Goal: Task Accomplishment & Management: Use online tool/utility

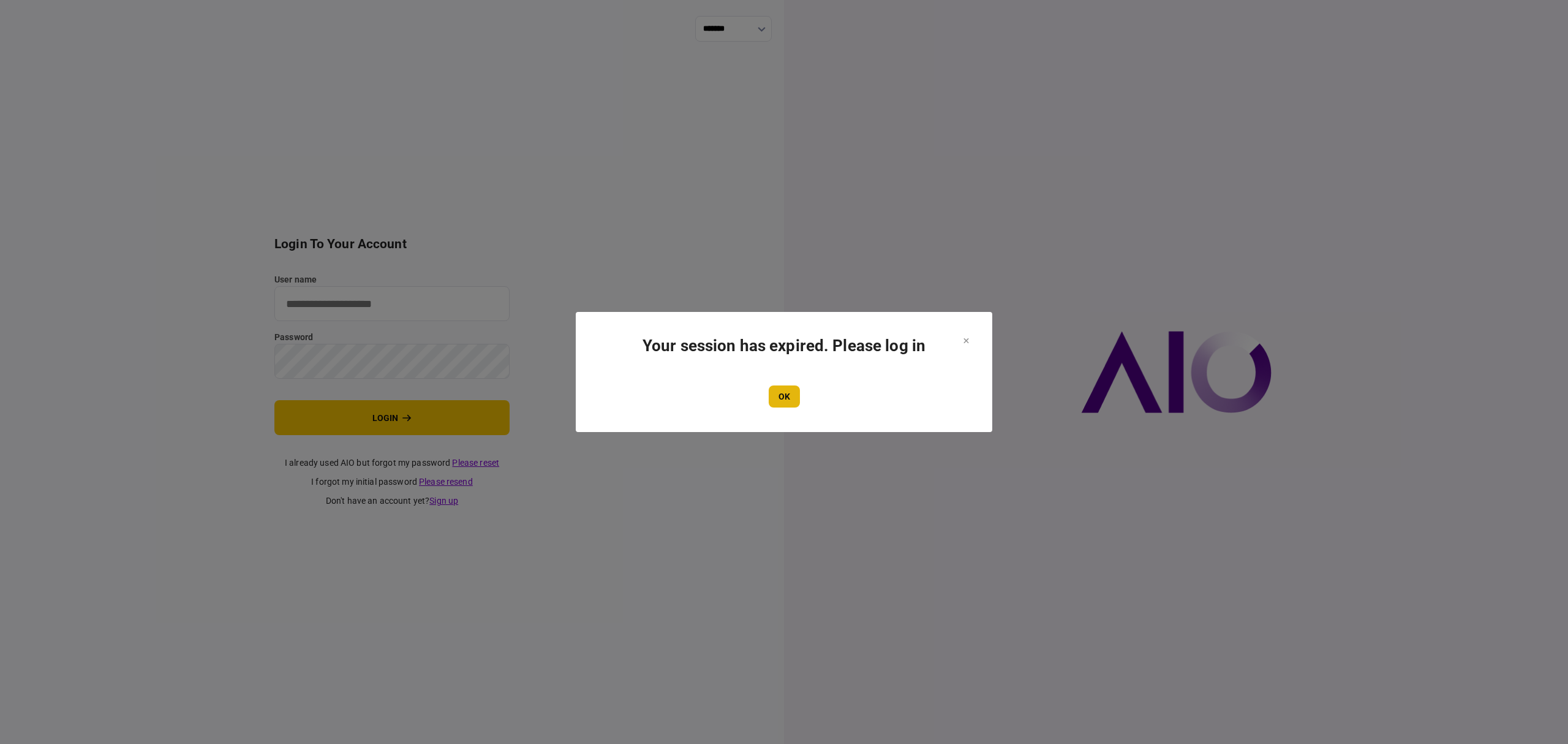
type input "*******"
click at [789, 395] on button "OK" at bounding box center [784, 396] width 31 height 22
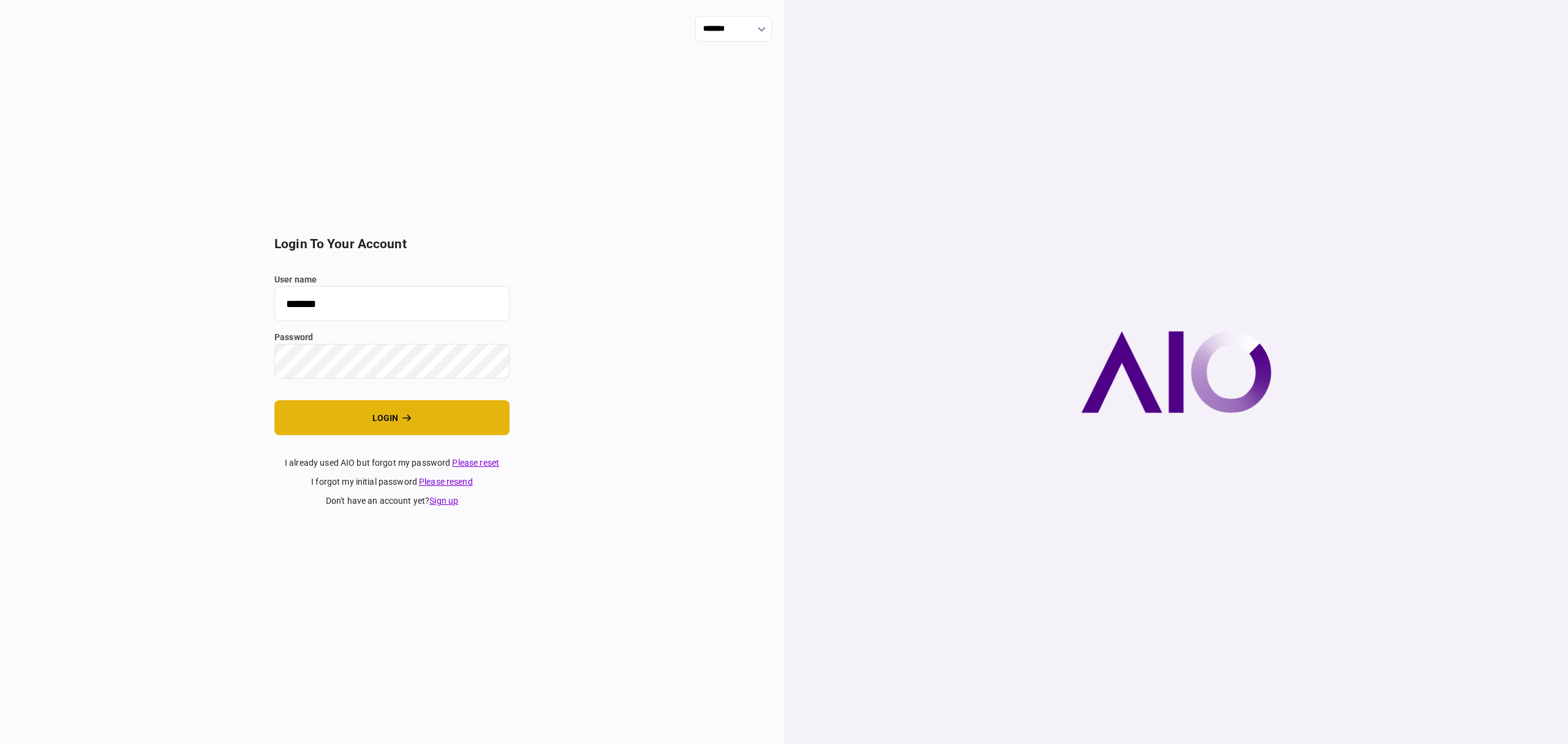
click at [397, 420] on button "login" at bounding box center [392, 417] width 235 height 35
